Goal: Book appointment/travel/reservation

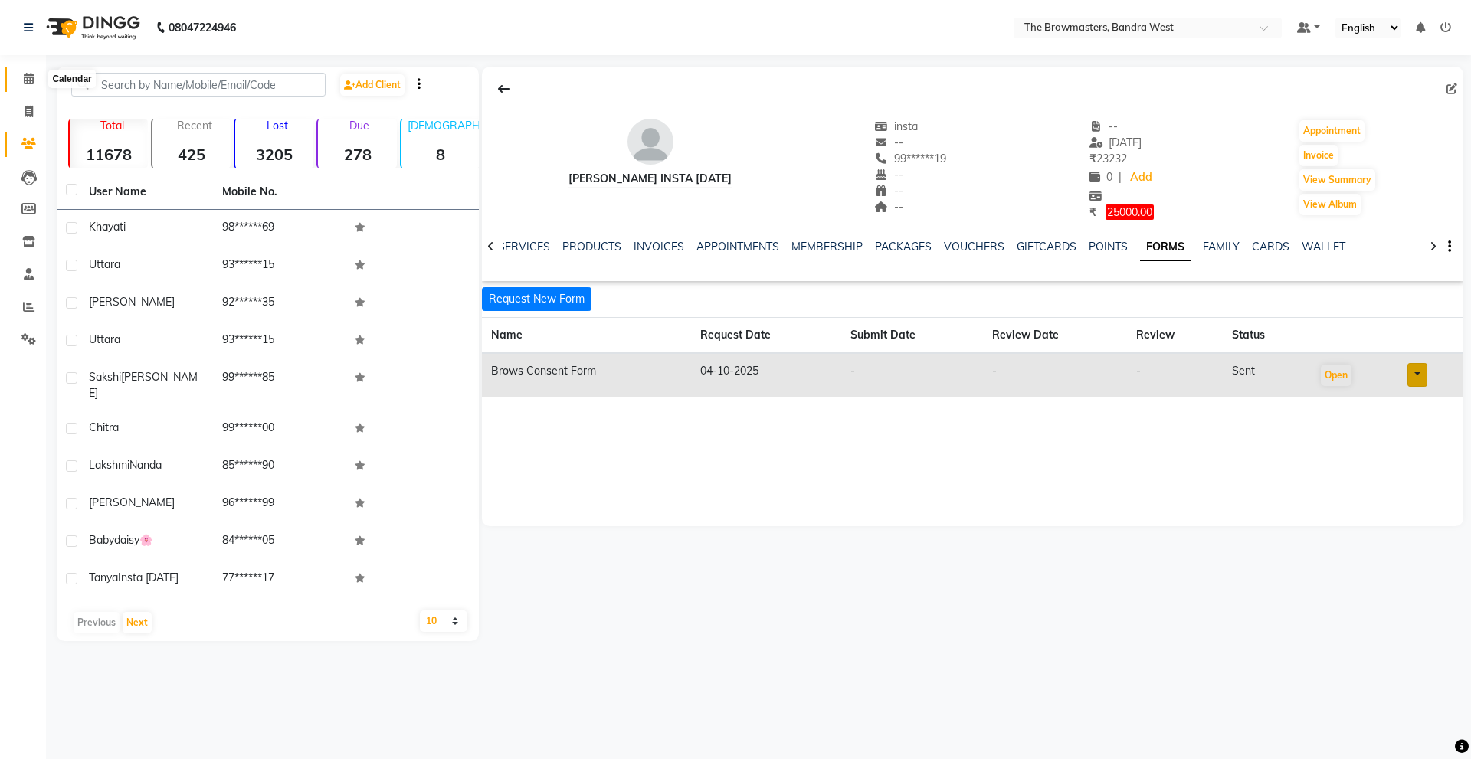
click at [22, 83] on span at bounding box center [28, 79] width 27 height 18
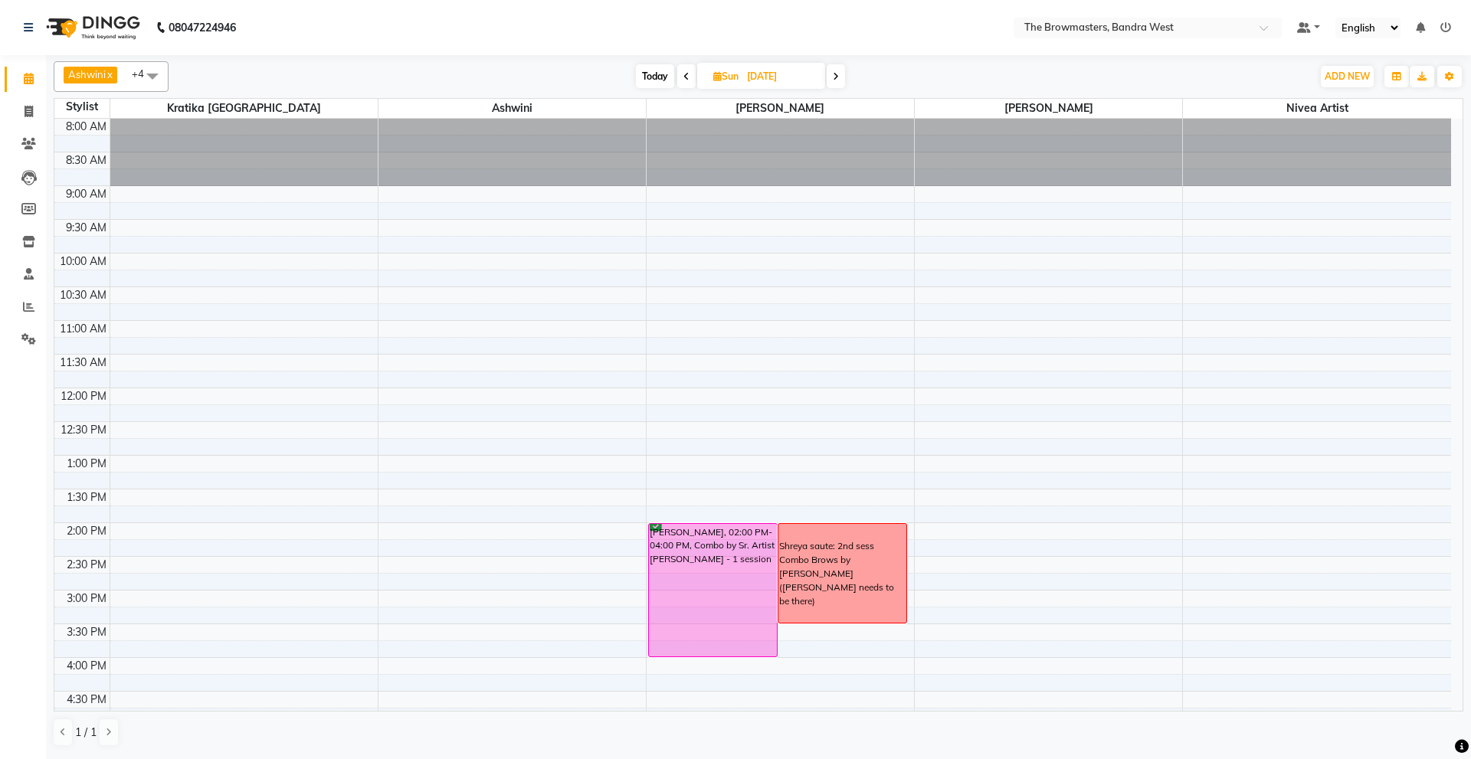
click at [771, 81] on input "12-10-2025" at bounding box center [780, 76] width 77 height 23
select select "10"
select select "2025"
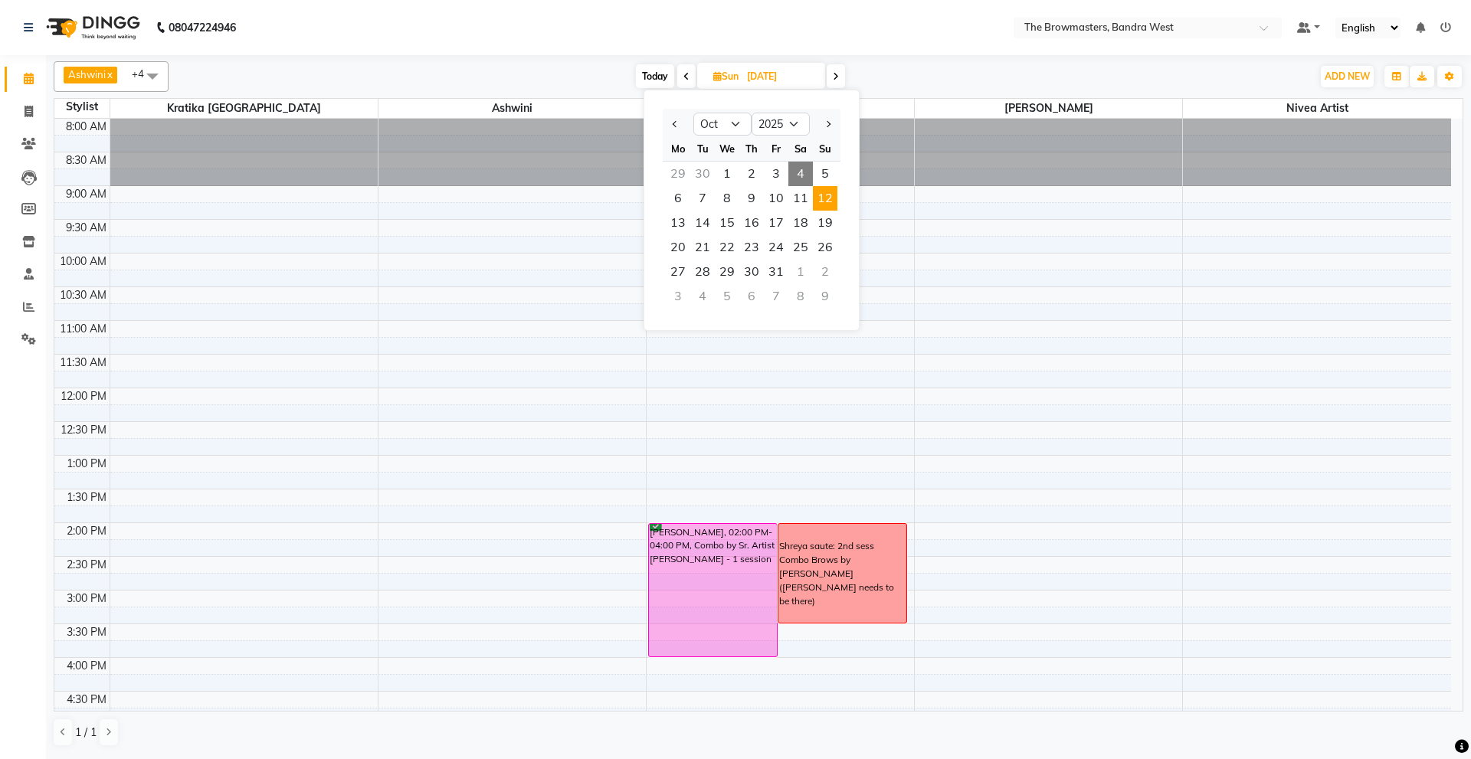
click at [800, 173] on span "4" at bounding box center [800, 174] width 25 height 25
type input "04-10-2025"
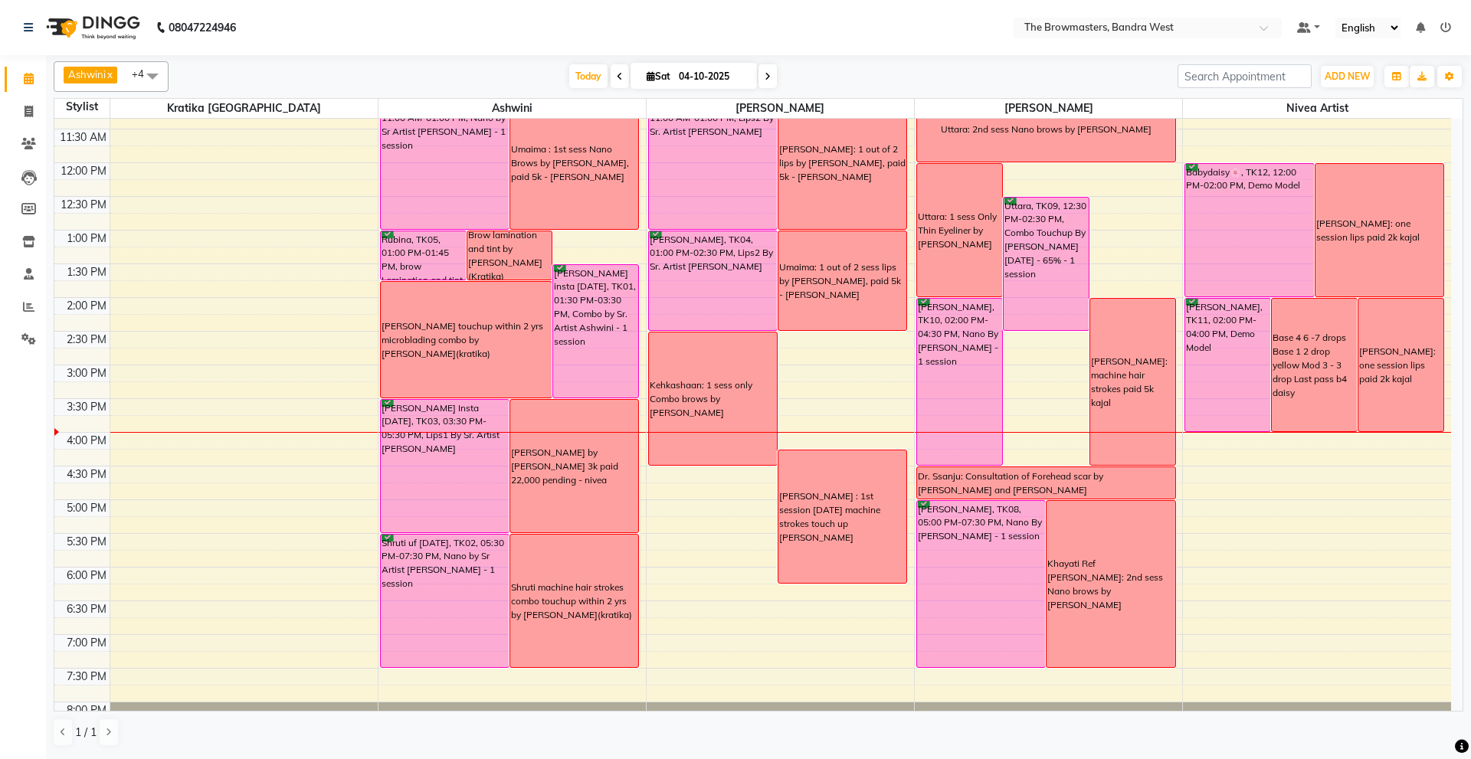
scroll to position [227, 0]
click at [132, 457] on div "8:00 AM 8:30 AM 9:00 AM 9:30 AM 10:00 AM 10:30 AM 11:00 AM 11:30 AM 12:00 PM 12…" at bounding box center [752, 330] width 1397 height 876
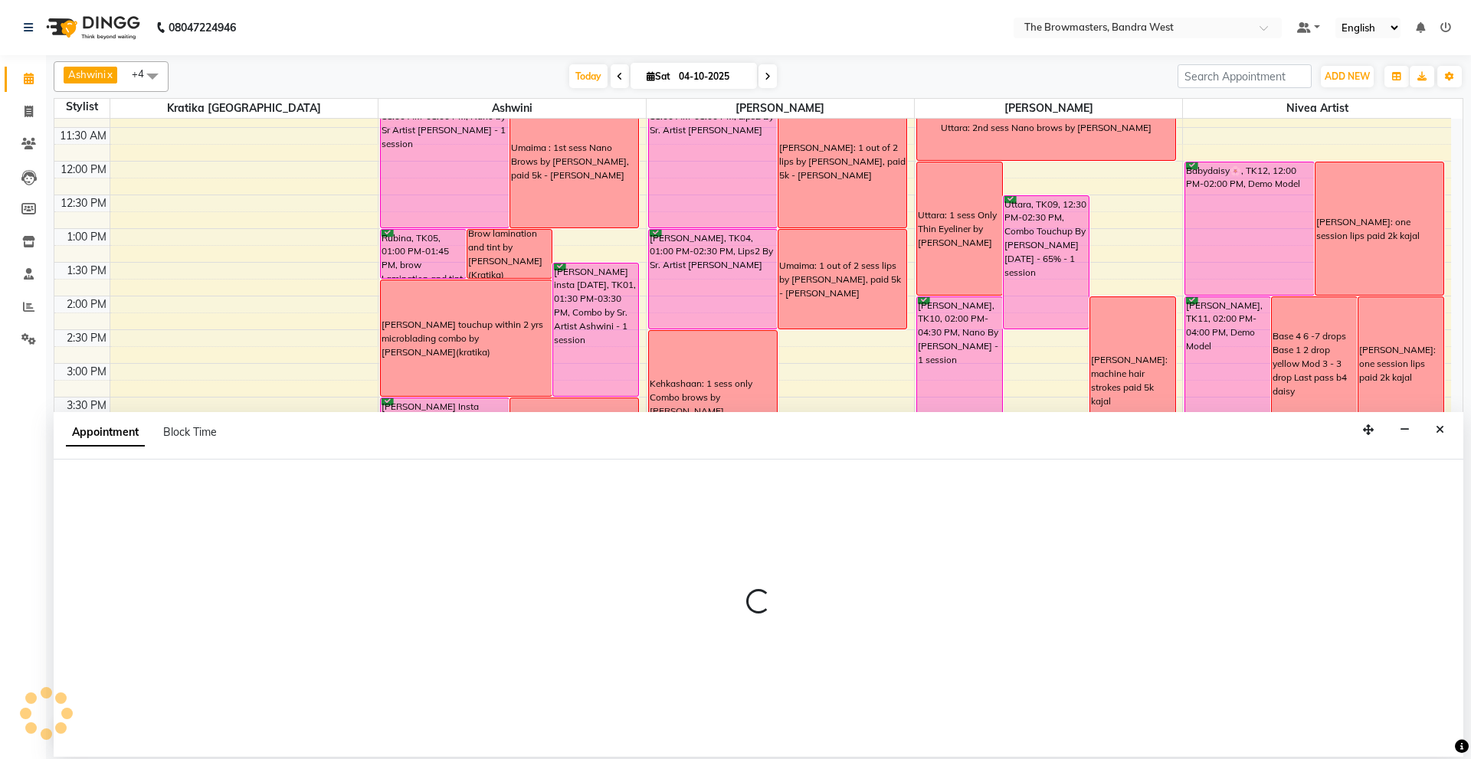
click at [132, 457] on div "Appointment Block Time" at bounding box center [759, 436] width 1410 height 48
select select "64305"
select select "975"
select select "tentative"
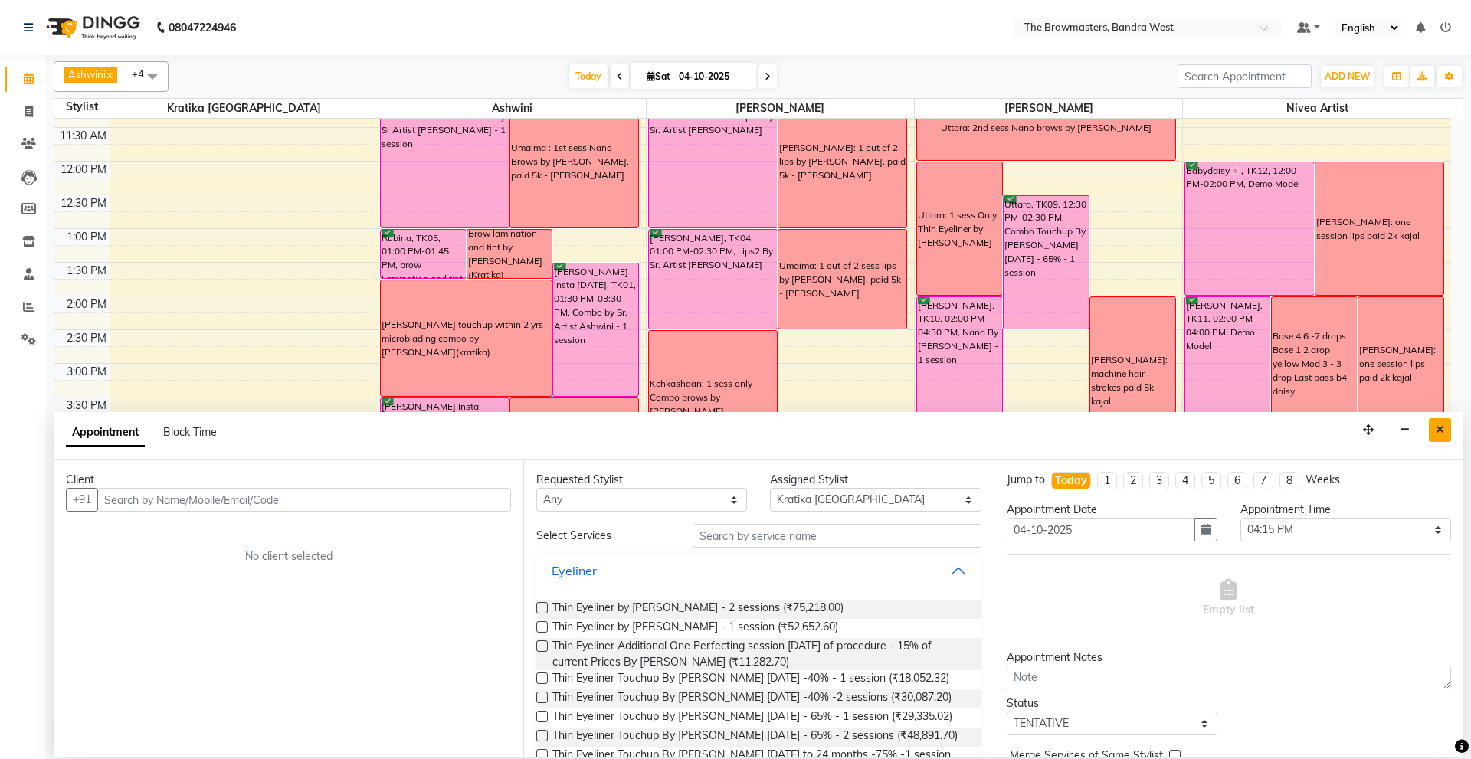
click at [1437, 427] on icon "Close" at bounding box center [1440, 429] width 8 height 11
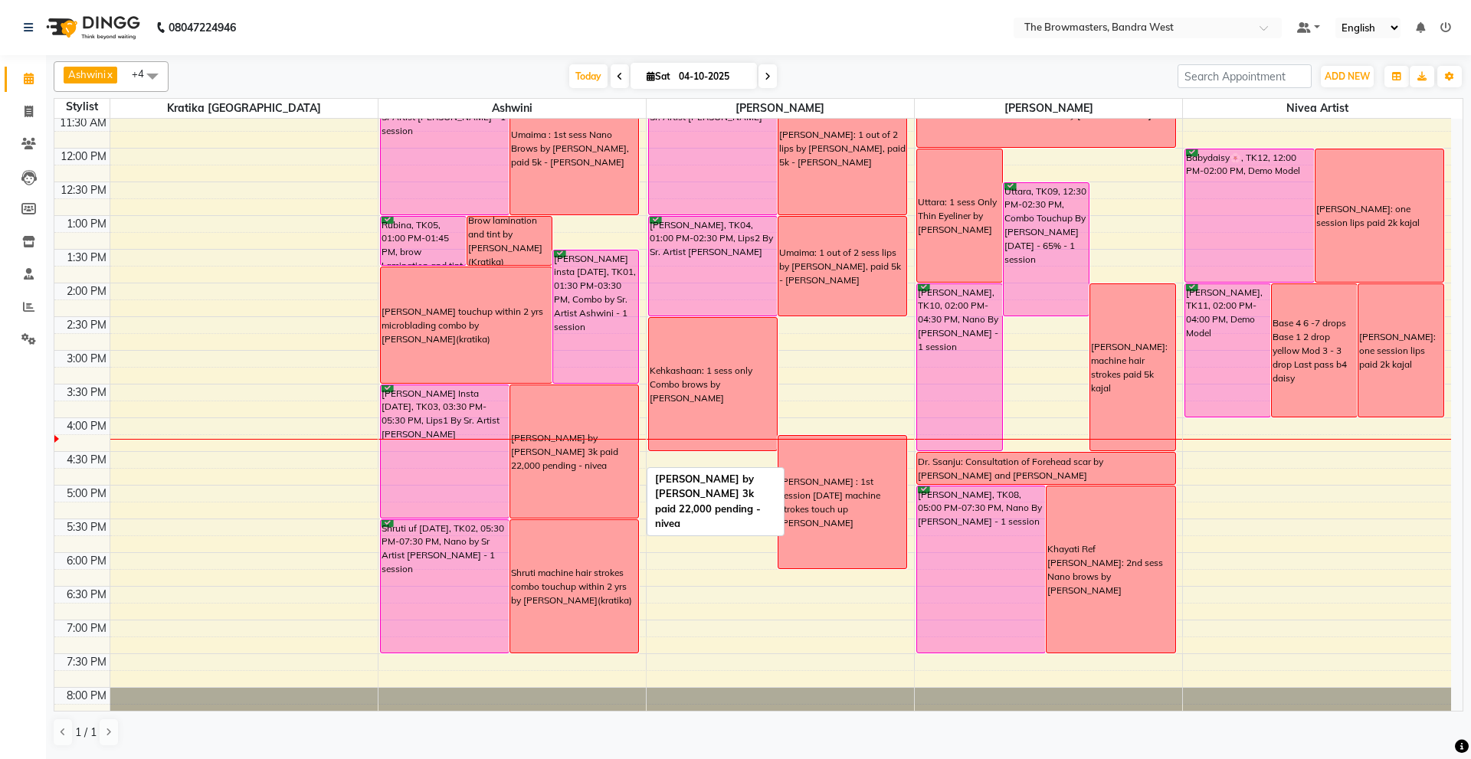
scroll to position [238, 0]
click at [617, 416] on div "tanya lips by Ashwini 3k paid 22,000 pending - nivea" at bounding box center [574, 453] width 128 height 133
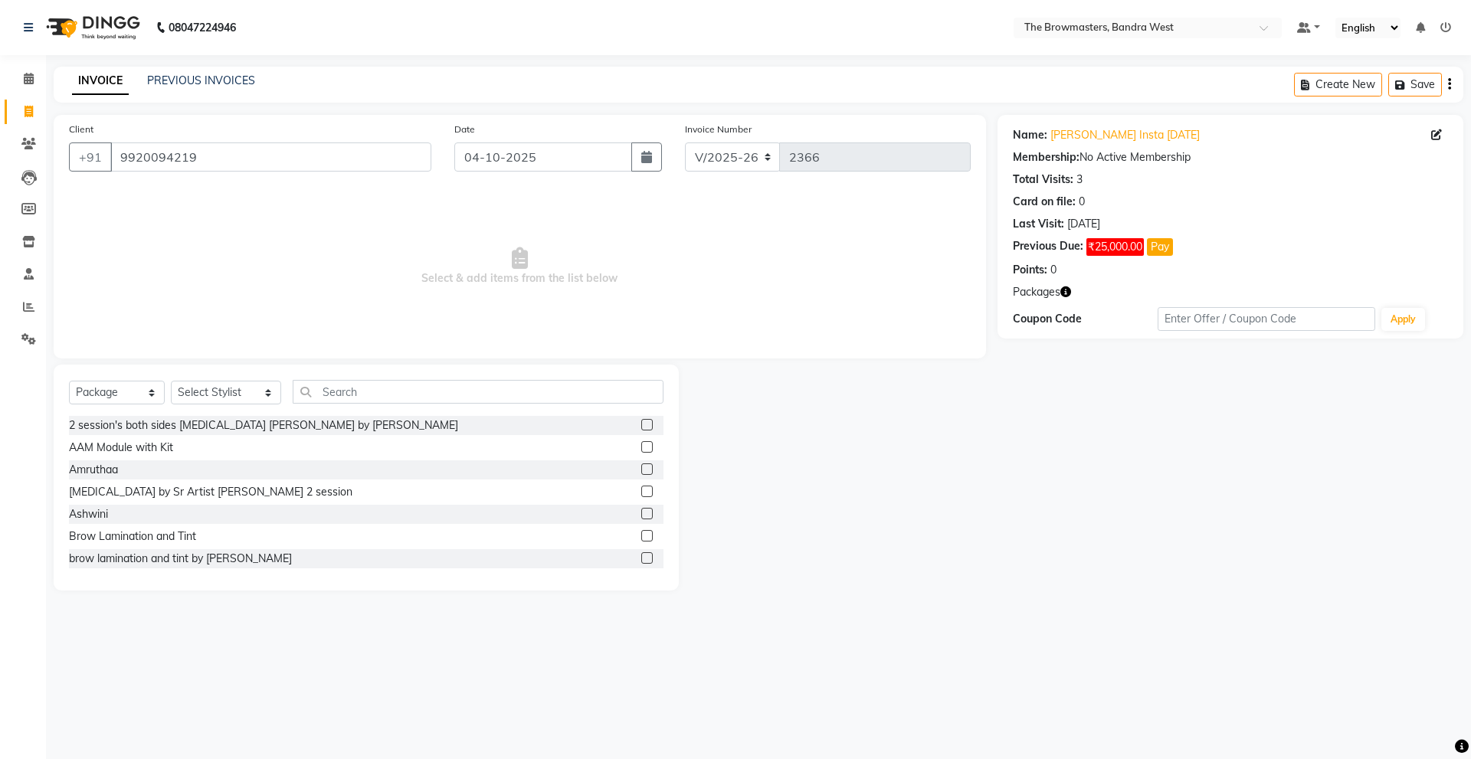
select select "6949"
select select "package"
